Goal: Task Accomplishment & Management: Use online tool/utility

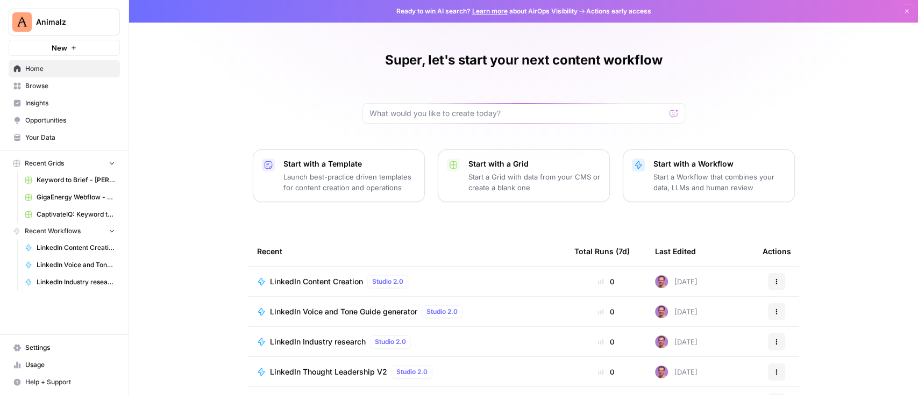
click at [81, 19] on span "Animalz" at bounding box center [68, 22] width 65 height 11
click at [221, 61] on div "Super, let's start your next content workflow Start with a Template Launch best…" at bounding box center [523, 247] width 789 height 495
click at [56, 19] on span "Animalz" at bounding box center [68, 22] width 65 height 11
click at [42, 98] on span "Insights" at bounding box center [70, 103] width 90 height 10
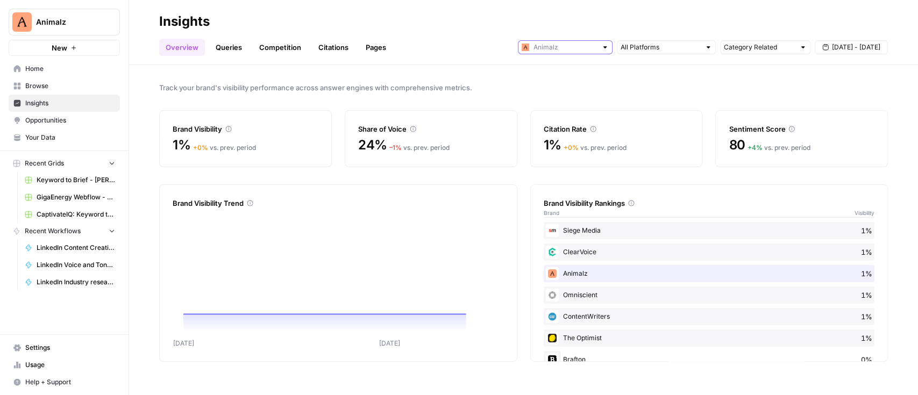
click at [574, 51] on input "text" at bounding box center [565, 47] width 63 height 11
click at [560, 88] on span "MaintainX" at bounding box center [569, 86] width 60 height 11
type input "MaintainX"
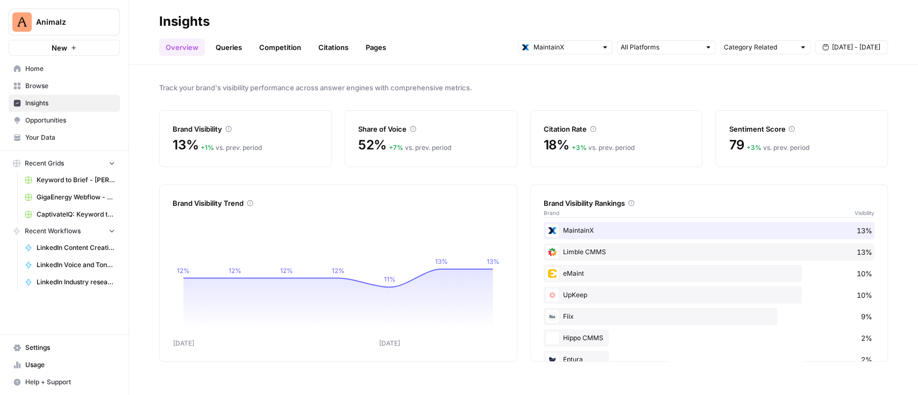
click at [235, 47] on link "Queries" at bounding box center [228, 47] width 39 height 17
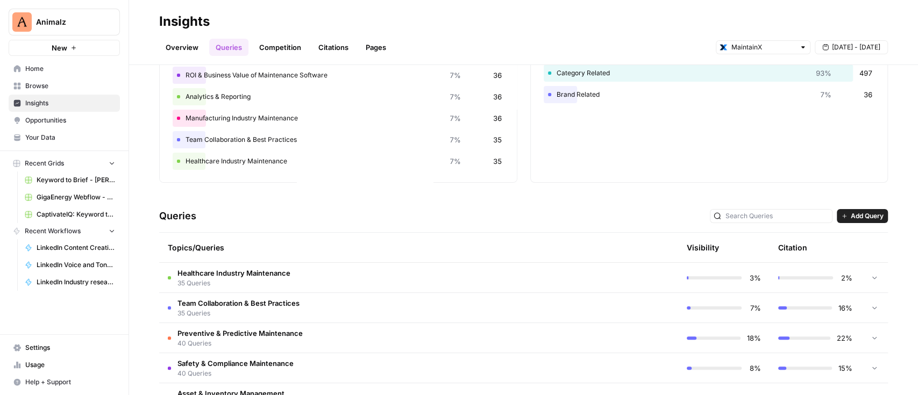
scroll to position [215, 0]
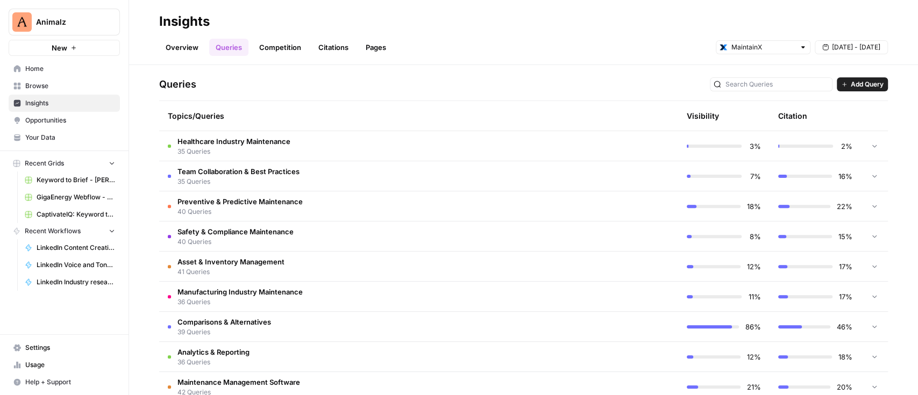
click at [858, 83] on span "Add Query" at bounding box center [867, 85] width 33 height 10
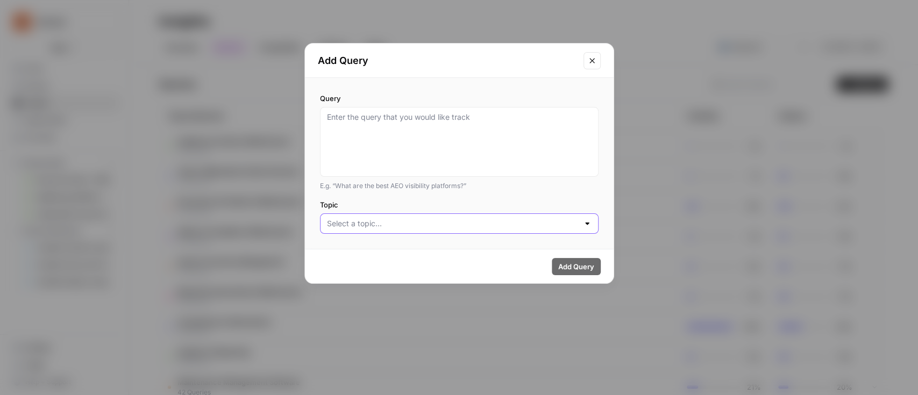
click at [523, 228] on input "Topic" at bounding box center [453, 223] width 252 height 11
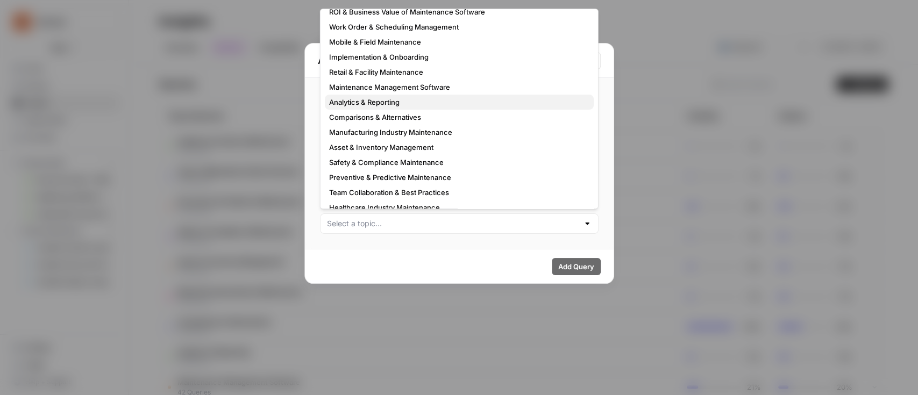
scroll to position [0, 0]
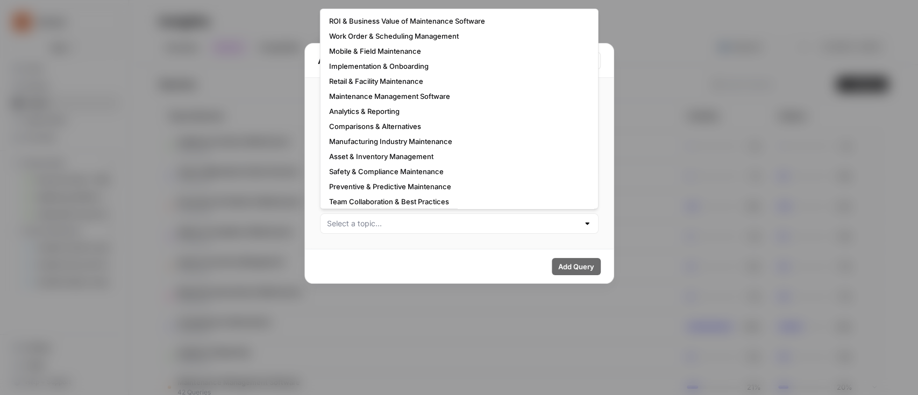
click at [695, 109] on div "Add Query Query E.g. “What are the best AEO visibility platforms?” Topic Add Qu…" at bounding box center [459, 197] width 918 height 395
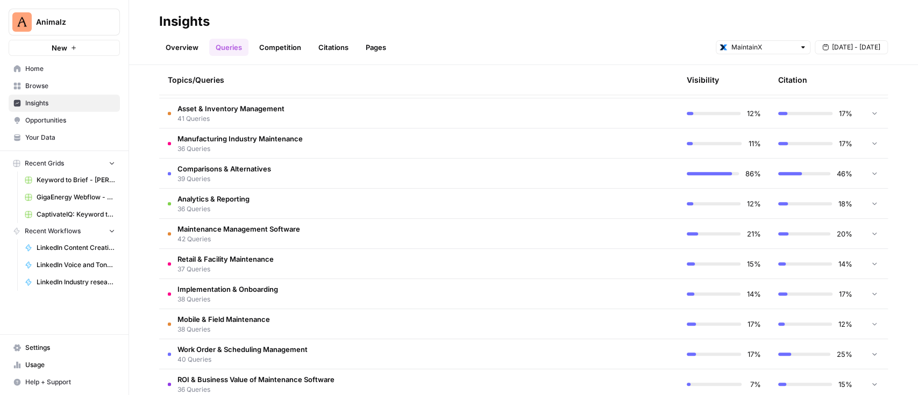
scroll to position [390, 0]
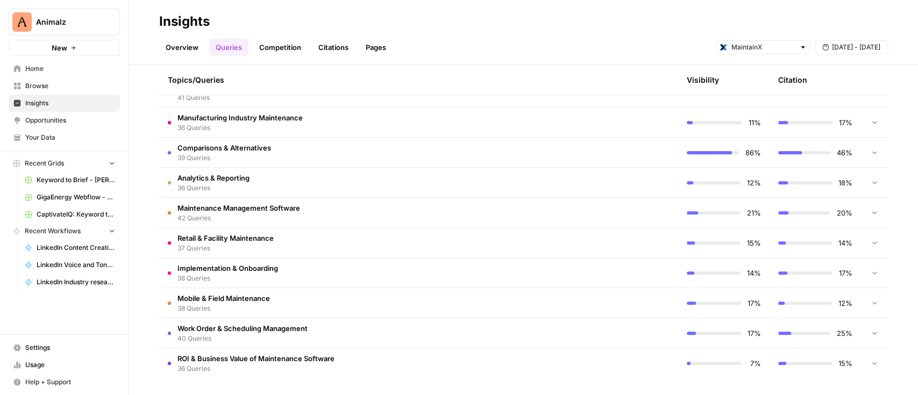
click at [318, 341] on td "Work Order & Scheduling Management 40 Queries" at bounding box center [373, 333] width 428 height 30
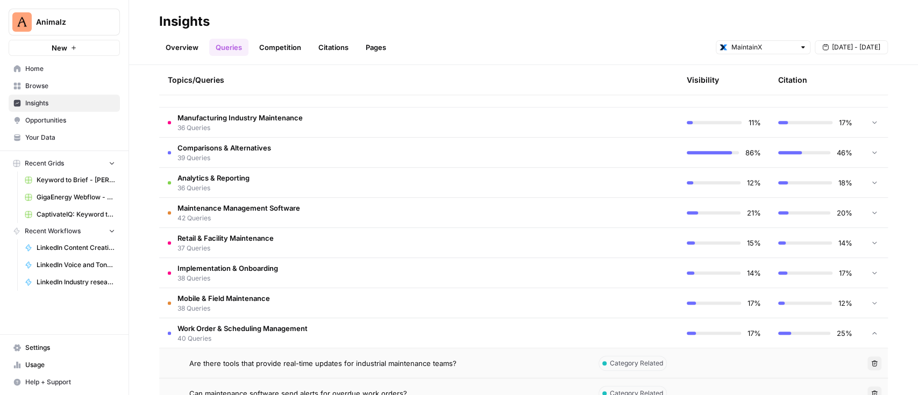
scroll to position [605, 0]
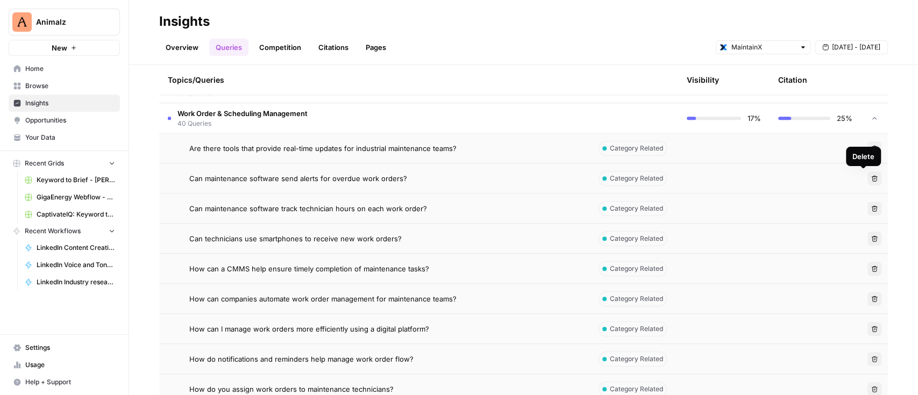
click at [872, 175] on icon "button" at bounding box center [875, 178] width 6 height 6
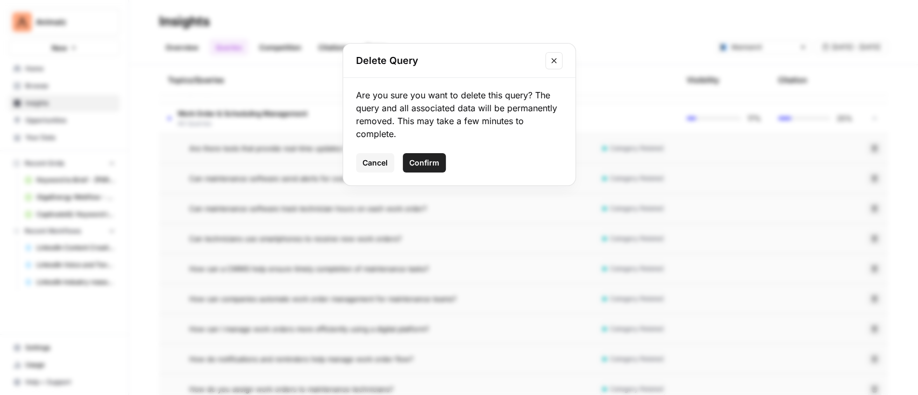
click at [435, 160] on span "Confirm" at bounding box center [424, 163] width 30 height 11
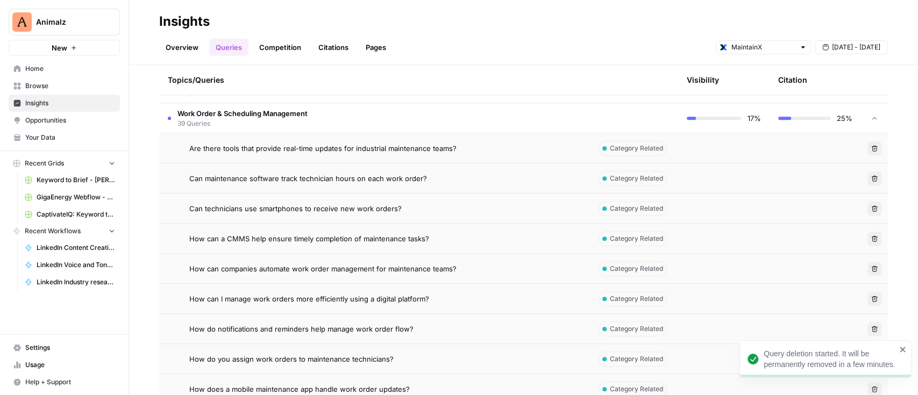
click at [872, 206] on icon "button" at bounding box center [875, 209] width 6 height 6
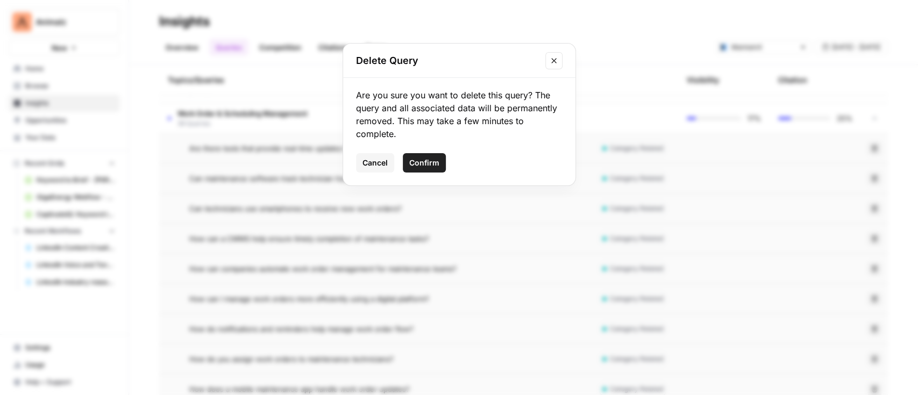
click at [426, 161] on span "Confirm" at bounding box center [424, 163] width 30 height 11
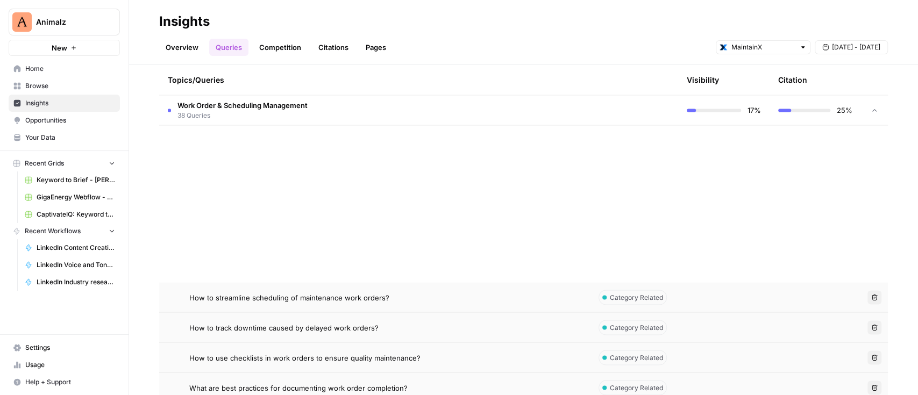
scroll to position [1534, 0]
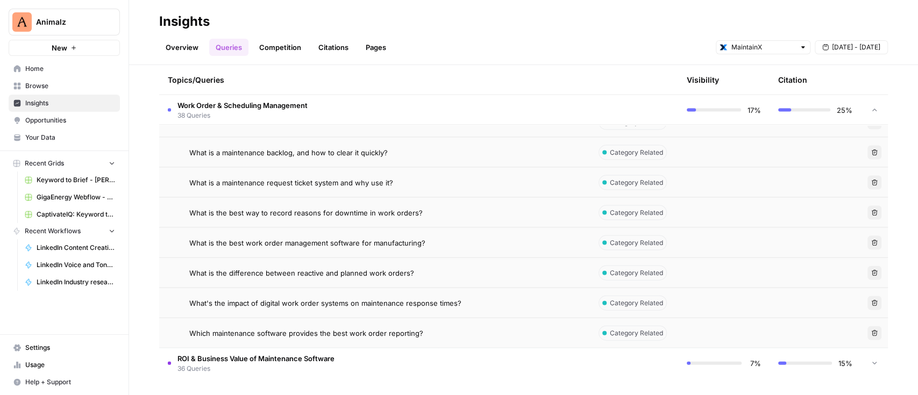
click at [872, 271] on icon "button" at bounding box center [875, 273] width 6 height 6
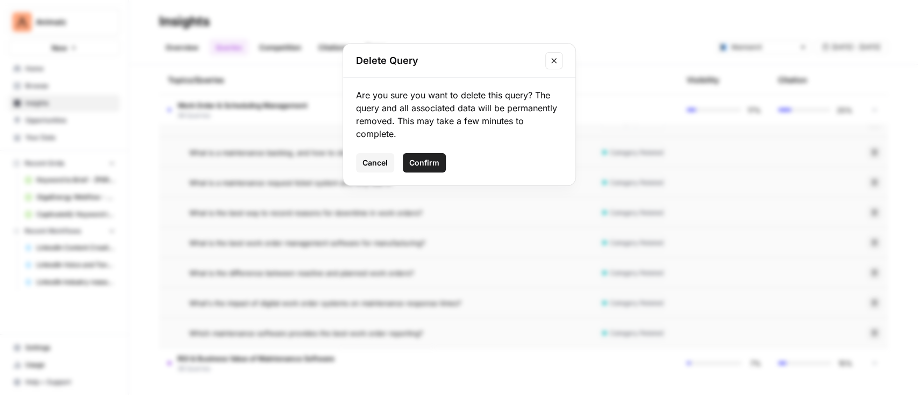
click at [426, 159] on span "Confirm" at bounding box center [424, 163] width 30 height 11
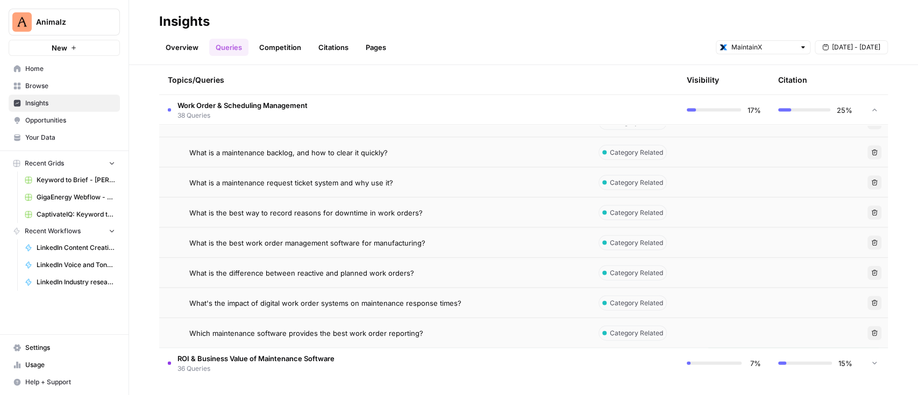
scroll to position [1504, 0]
click at [865, 144] on td "Delete" at bounding box center [874, 153] width 27 height 30
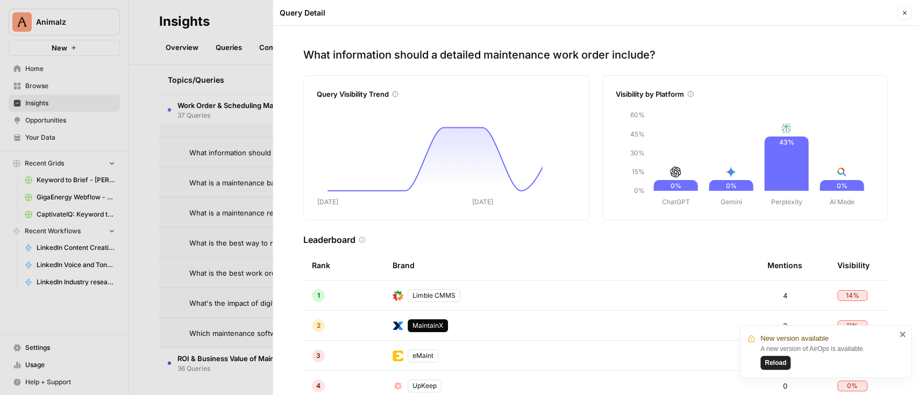
click at [900, 11] on button "Close" at bounding box center [905, 13] width 14 height 14
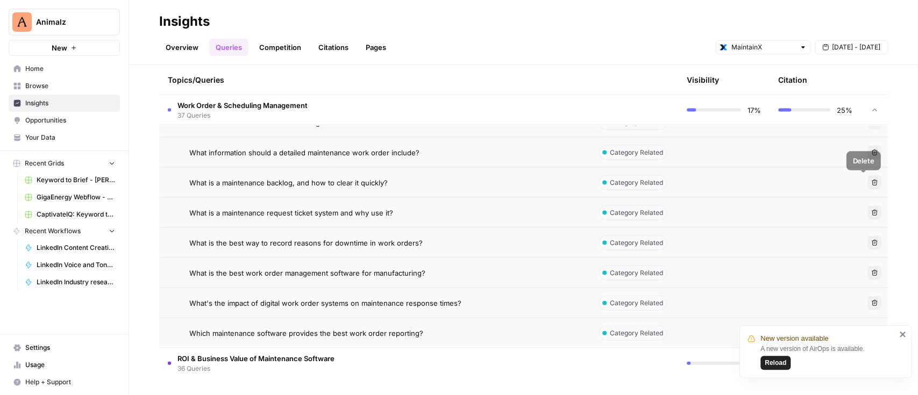
click at [872, 182] on icon "button" at bounding box center [875, 183] width 6 height 6
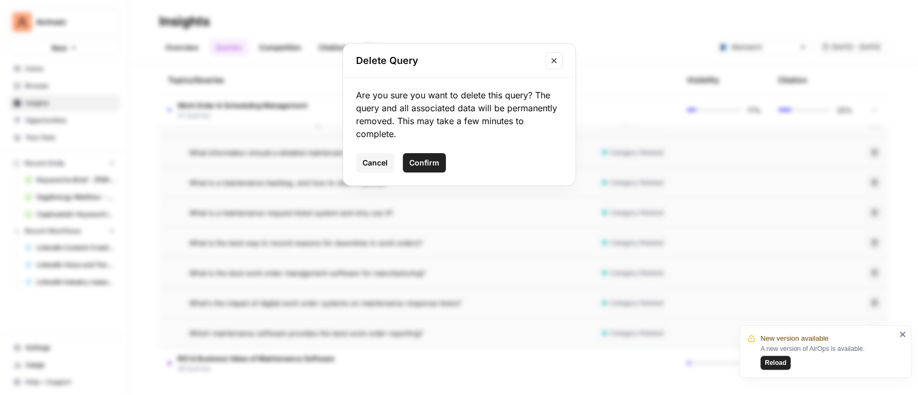
click at [438, 158] on span "Confirm" at bounding box center [424, 163] width 30 height 11
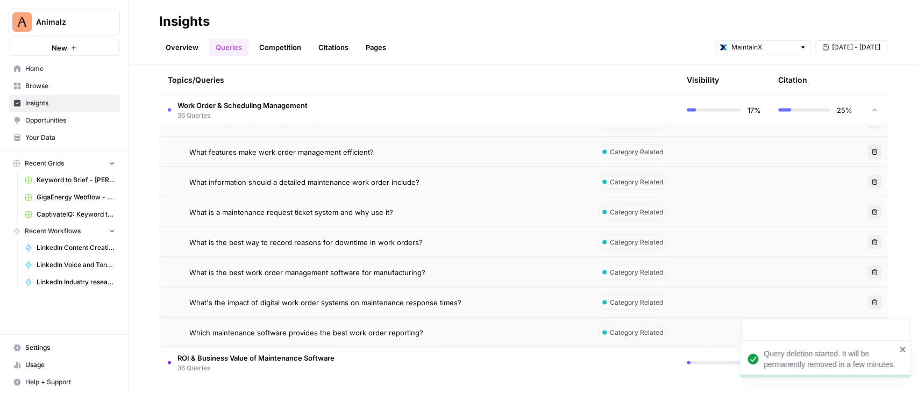
scroll to position [1474, 0]
click at [868, 187] on button "Delete" at bounding box center [875, 183] width 14 height 14
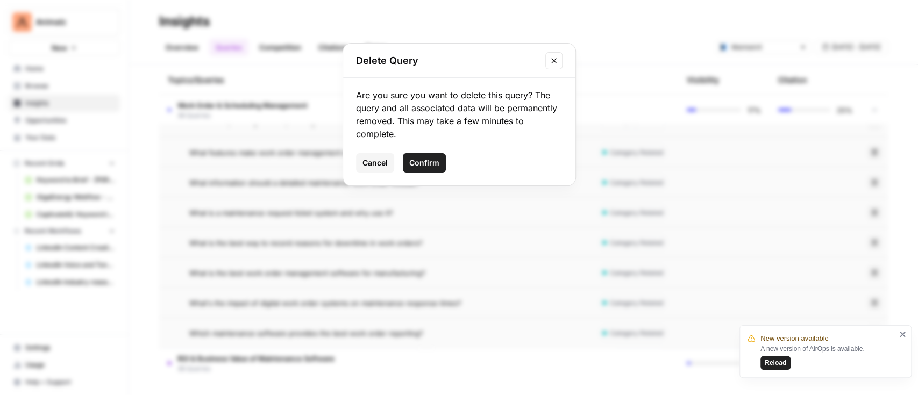
click at [435, 161] on span "Confirm" at bounding box center [424, 163] width 30 height 11
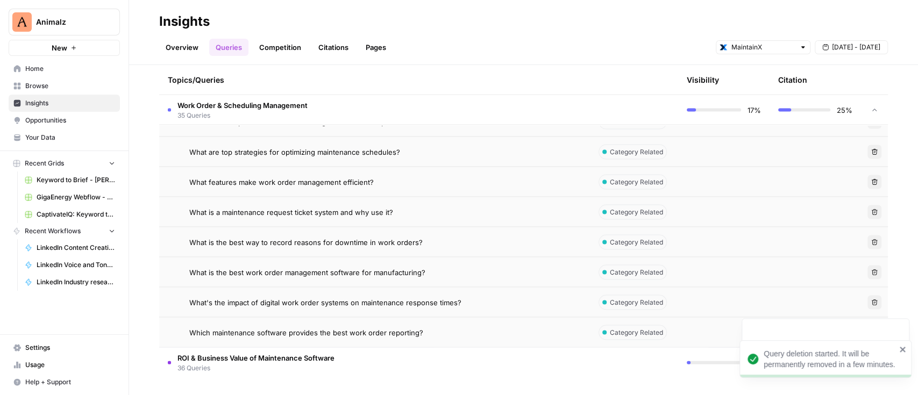
scroll to position [1444, 0]
click at [872, 211] on icon "button" at bounding box center [875, 213] width 6 height 6
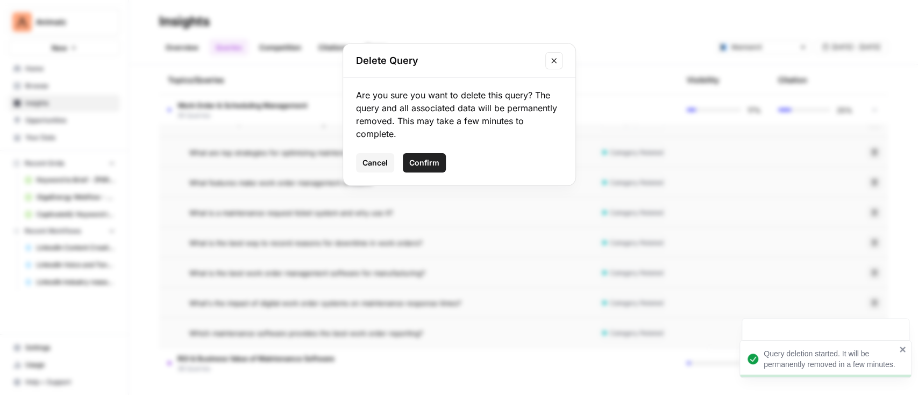
click at [433, 159] on span "Confirm" at bounding box center [424, 163] width 30 height 11
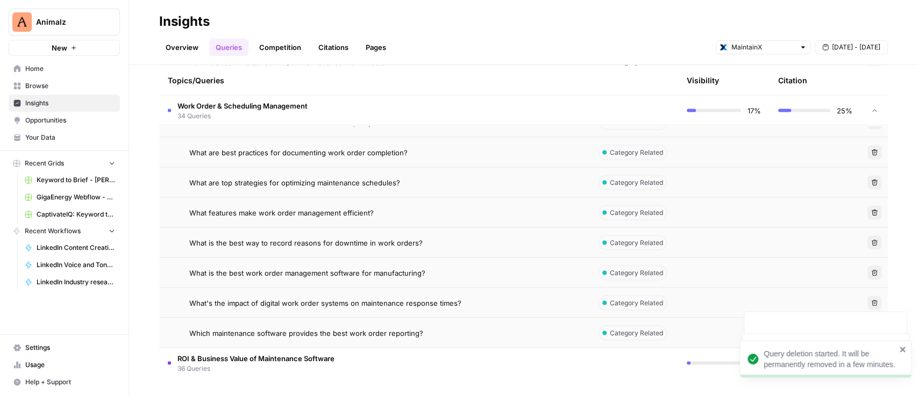
scroll to position [1414, 0]
click at [872, 242] on icon "button" at bounding box center [875, 243] width 6 height 6
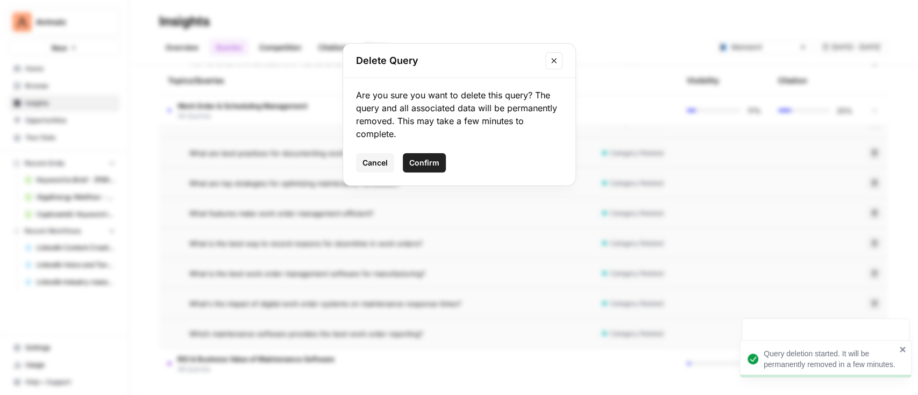
click at [432, 166] on span "Confirm" at bounding box center [424, 163] width 30 height 11
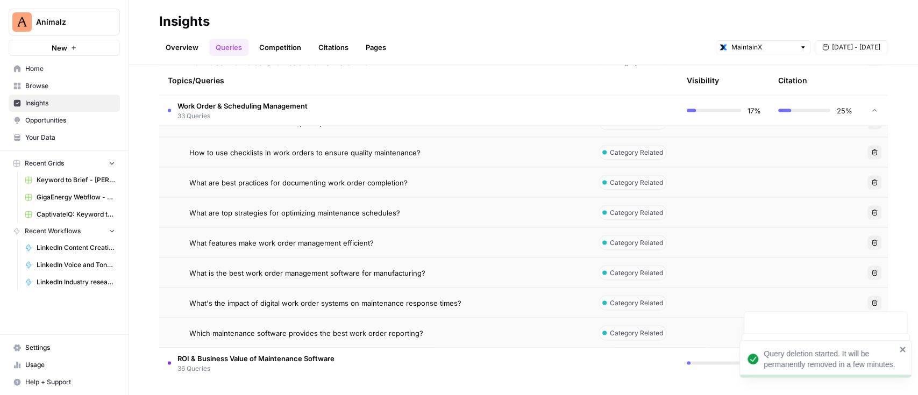
scroll to position [1384, 0]
click at [868, 151] on button "Delete" at bounding box center [875, 153] width 14 height 14
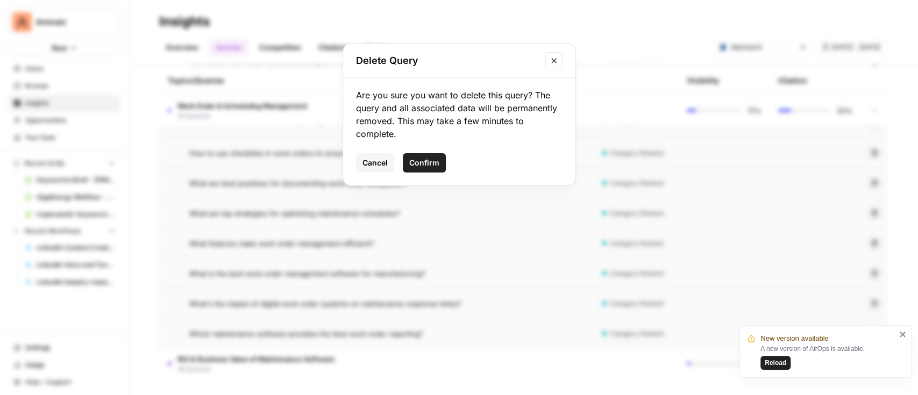
click at [416, 162] on span "Confirm" at bounding box center [424, 163] width 30 height 11
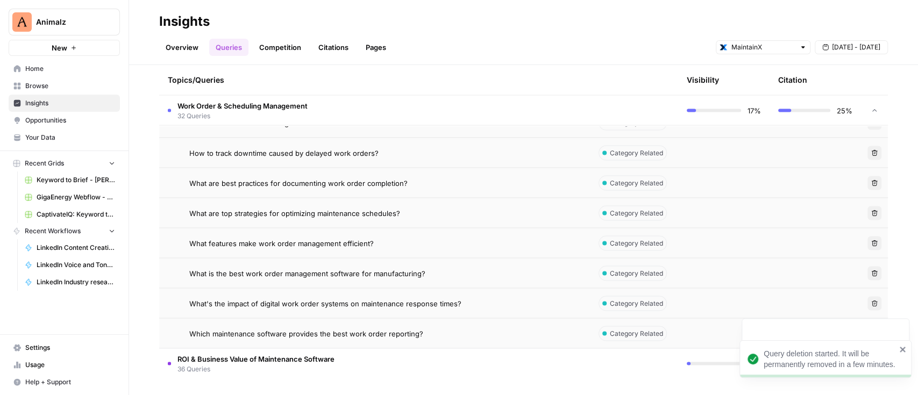
scroll to position [1282, 0]
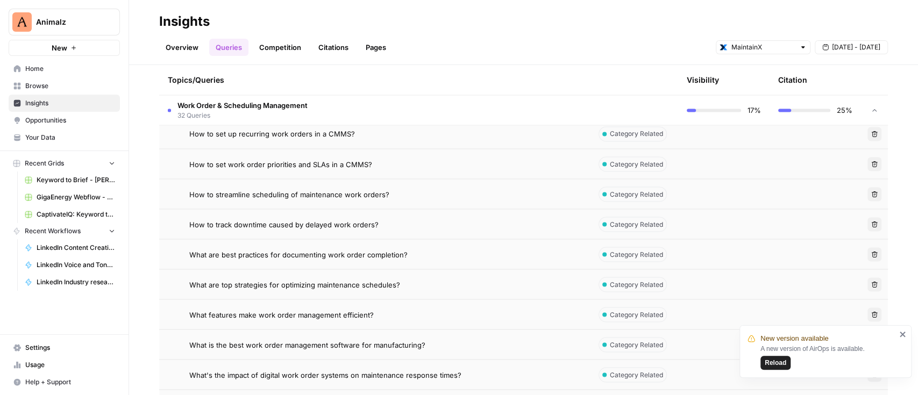
click at [872, 163] on icon "button" at bounding box center [875, 164] width 6 height 6
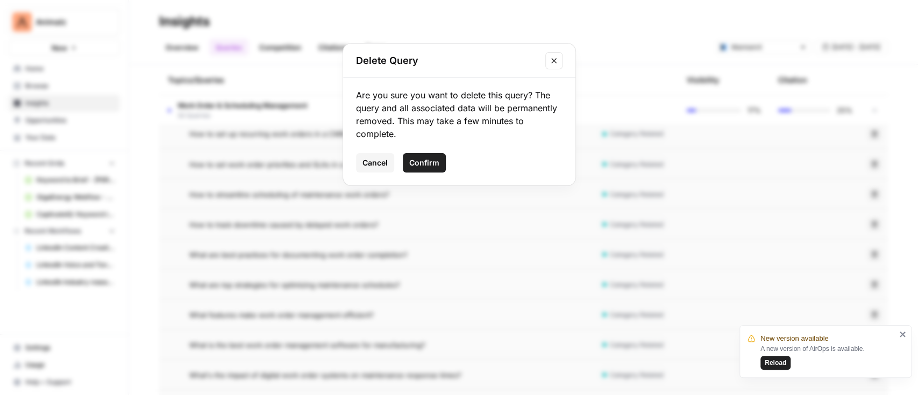
click at [439, 165] on button "Confirm" at bounding box center [424, 162] width 43 height 19
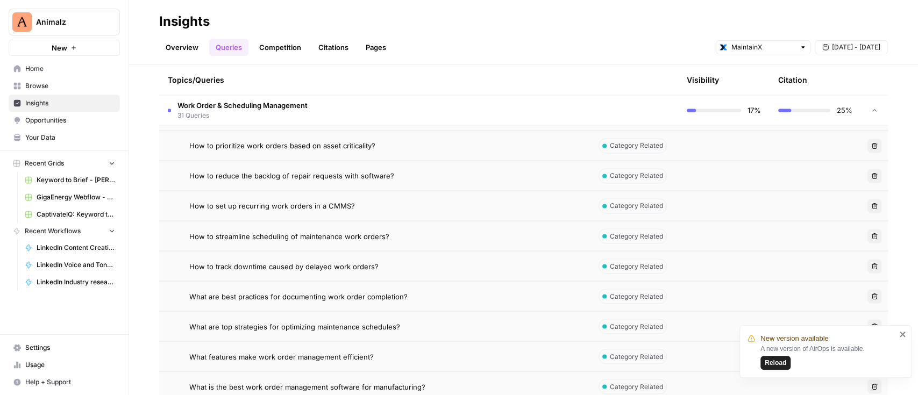
scroll to position [1138, 0]
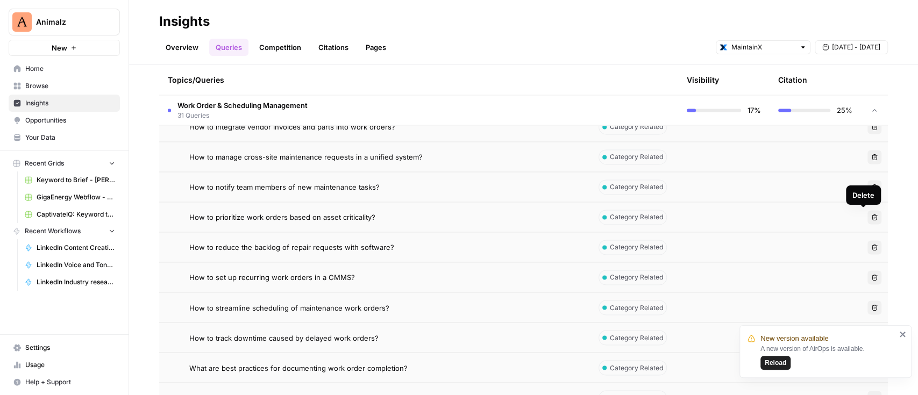
click at [868, 214] on button "Delete" at bounding box center [875, 217] width 14 height 14
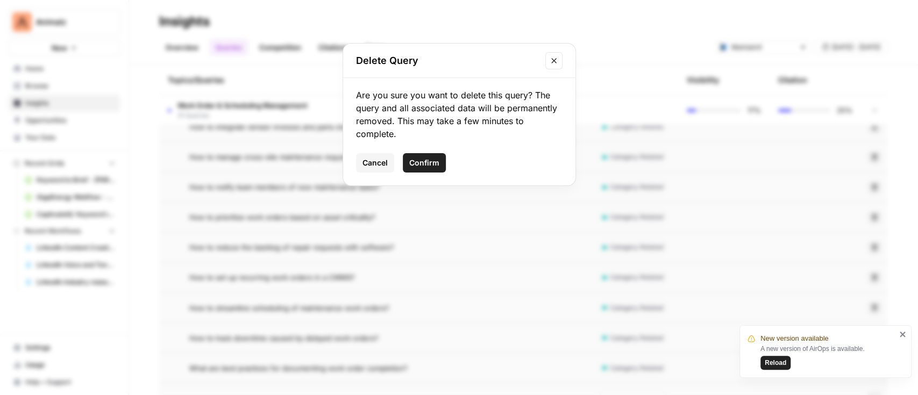
click at [431, 161] on span "Confirm" at bounding box center [424, 163] width 30 height 11
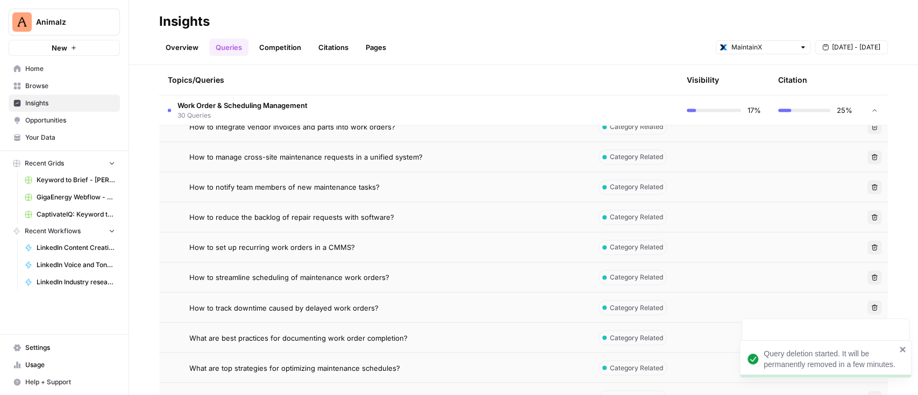
click at [872, 186] on icon "button" at bounding box center [875, 187] width 6 height 6
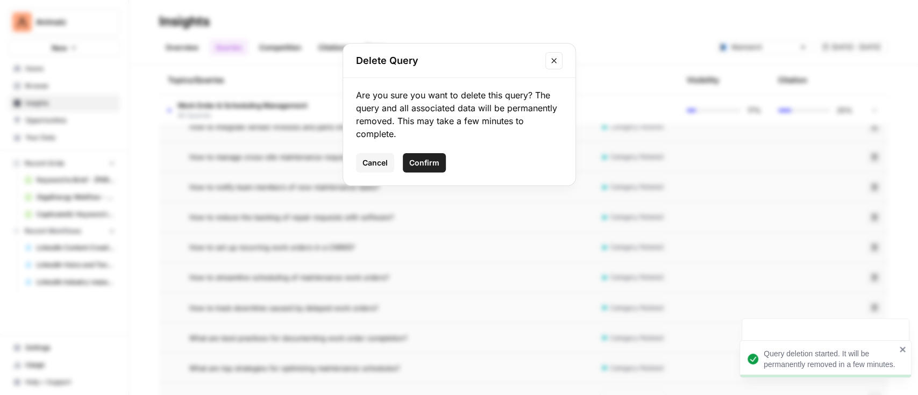
click at [423, 165] on span "Confirm" at bounding box center [424, 163] width 30 height 11
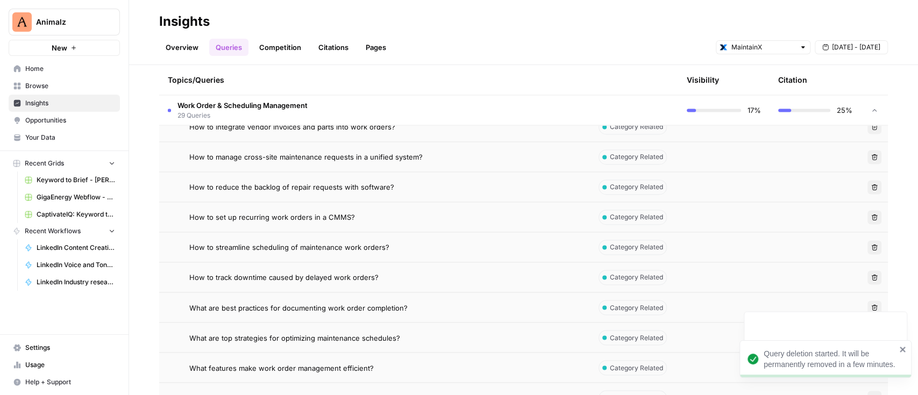
scroll to position [1067, 0]
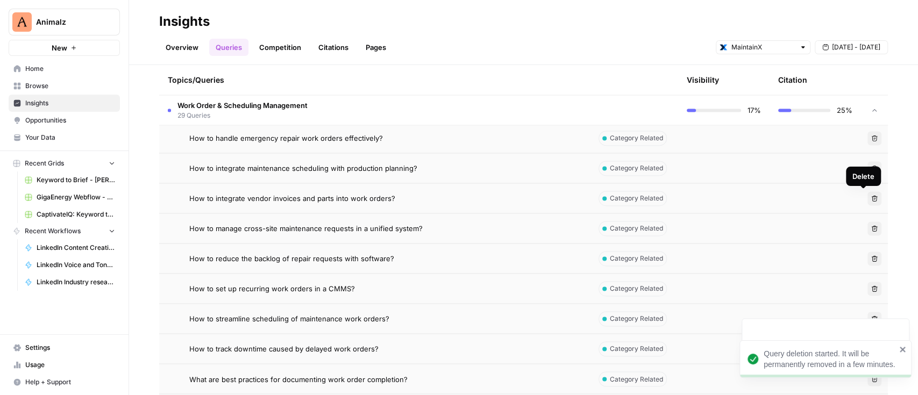
click at [872, 195] on icon "button" at bounding box center [875, 198] width 6 height 6
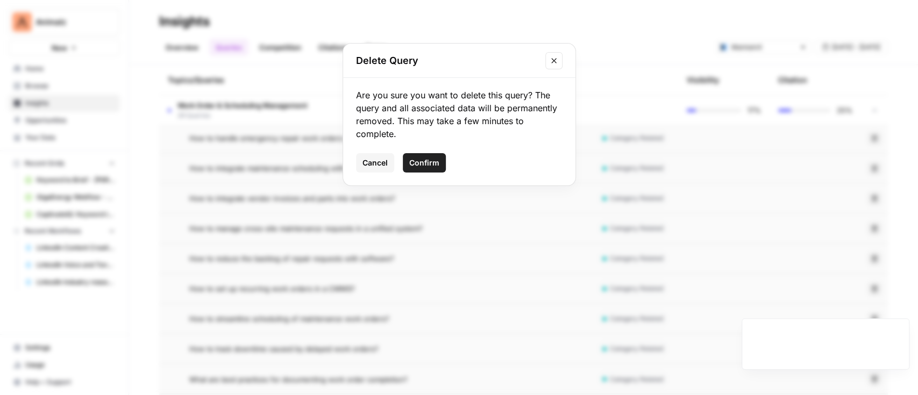
click at [435, 171] on button "Confirm" at bounding box center [424, 162] width 43 height 19
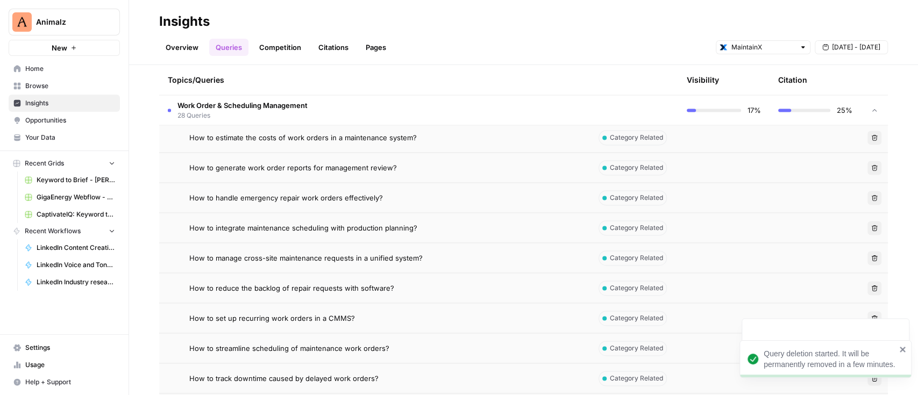
scroll to position [995, 0]
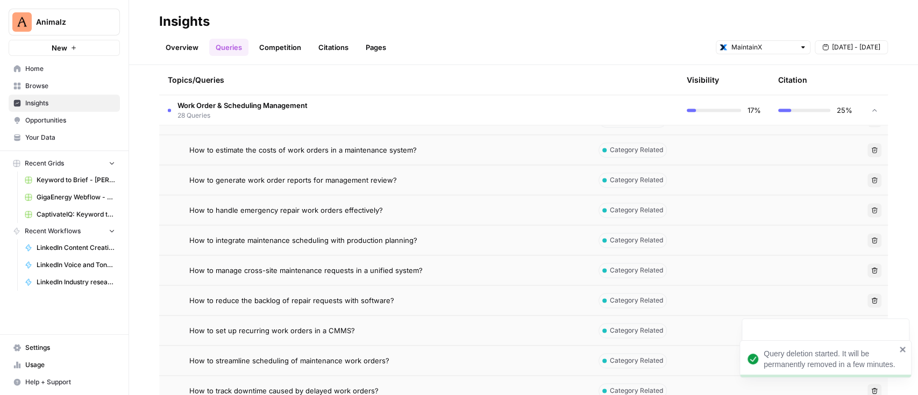
click at [861, 210] on td "Delete" at bounding box center [874, 210] width 27 height 30
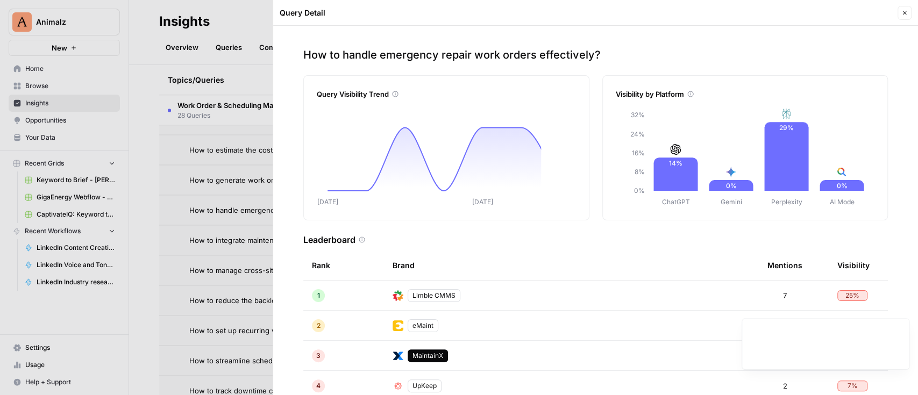
click at [903, 9] on button "Close" at bounding box center [905, 13] width 14 height 14
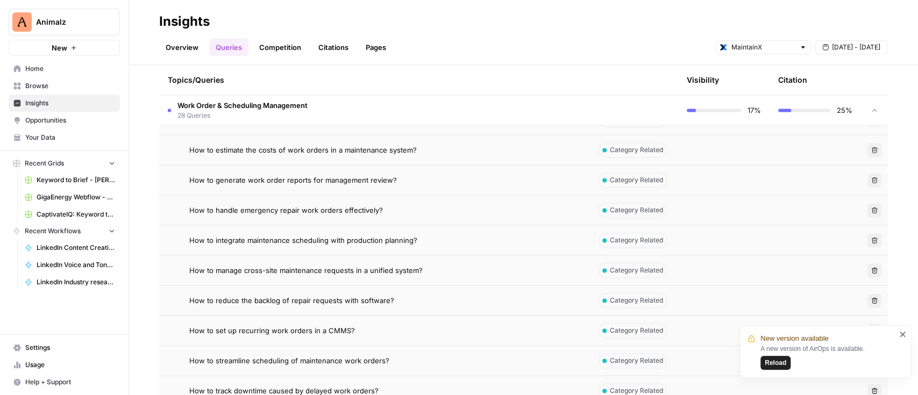
click at [872, 178] on icon "button" at bounding box center [875, 180] width 6 height 6
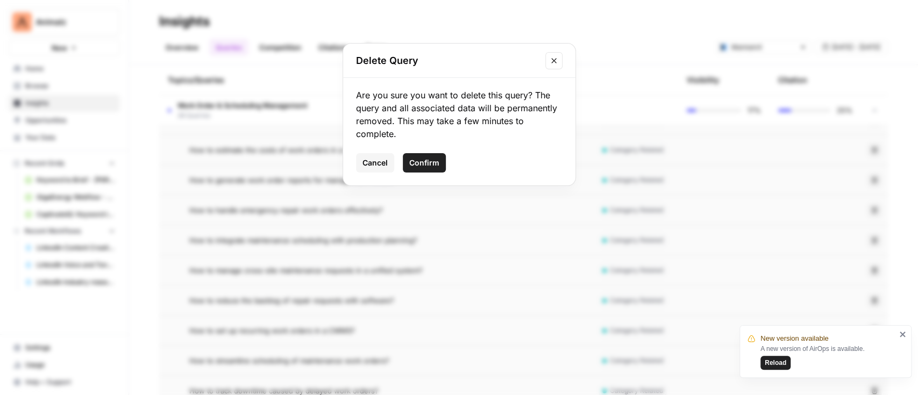
click at [422, 161] on span "Confirm" at bounding box center [424, 163] width 30 height 11
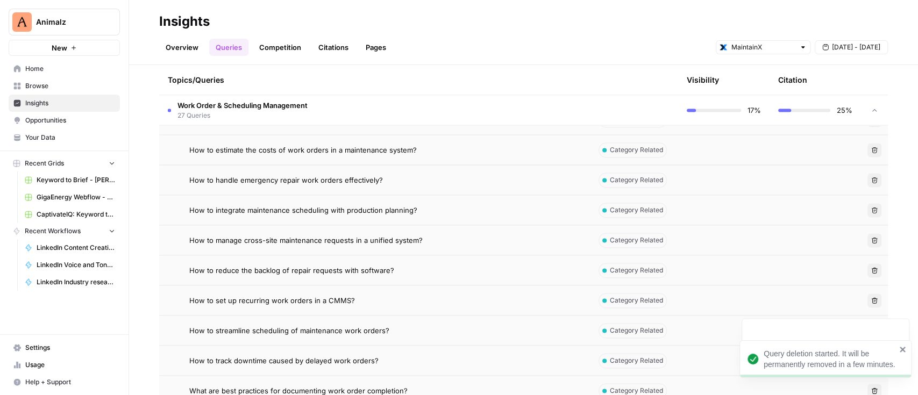
scroll to position [923, 0]
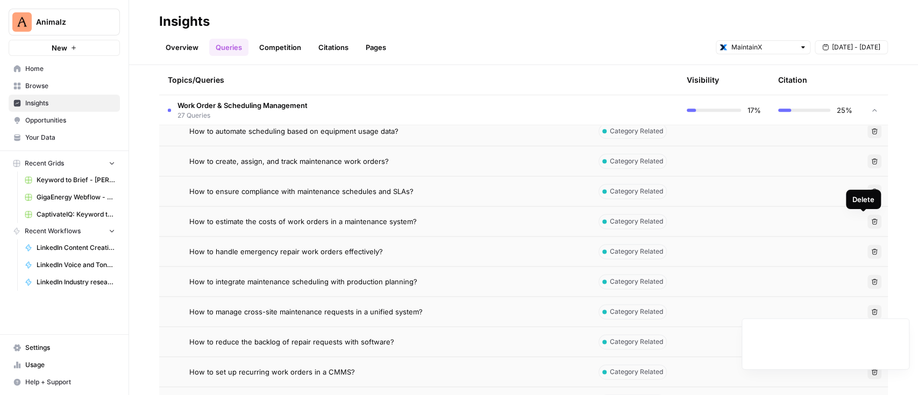
click at [868, 217] on button "Delete" at bounding box center [875, 222] width 14 height 14
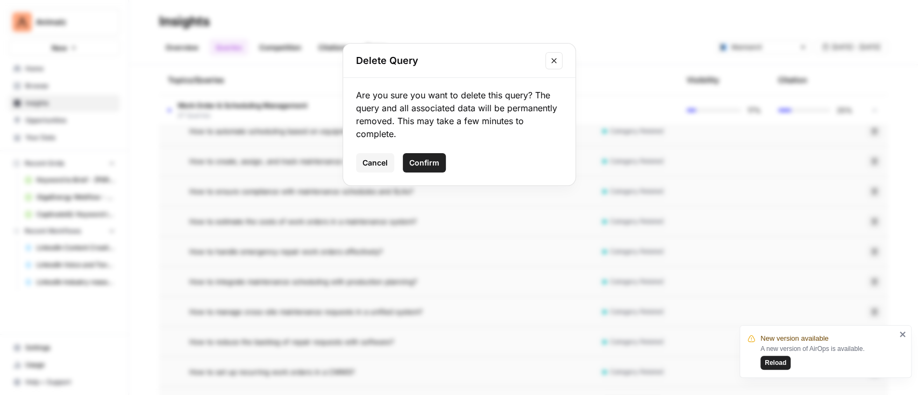
click at [433, 159] on span "Confirm" at bounding box center [424, 163] width 30 height 11
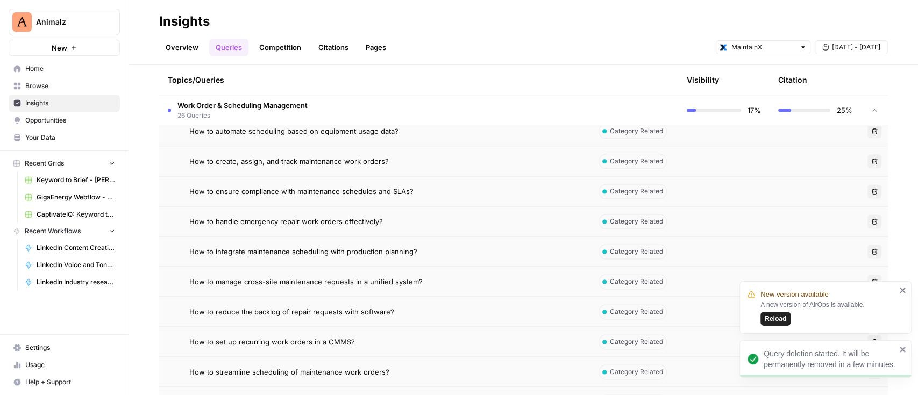
click at [769, 317] on span "Reload" at bounding box center [776, 319] width 22 height 10
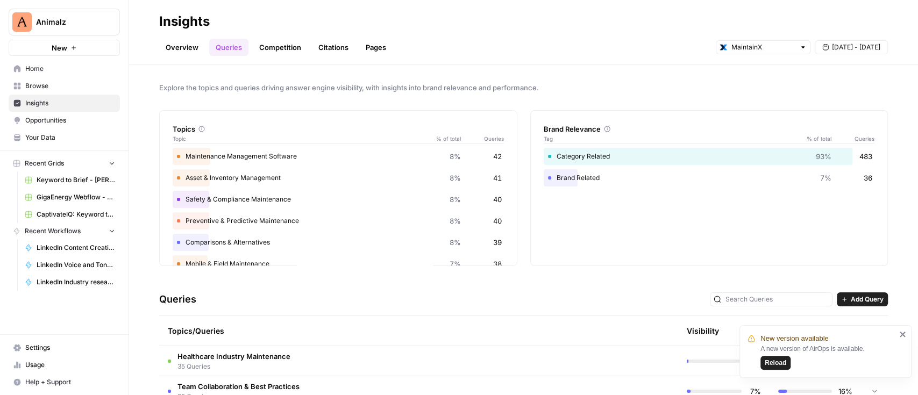
click at [766, 362] on span "Reload" at bounding box center [776, 363] width 22 height 10
